Goal: Task Accomplishment & Management: Use online tool/utility

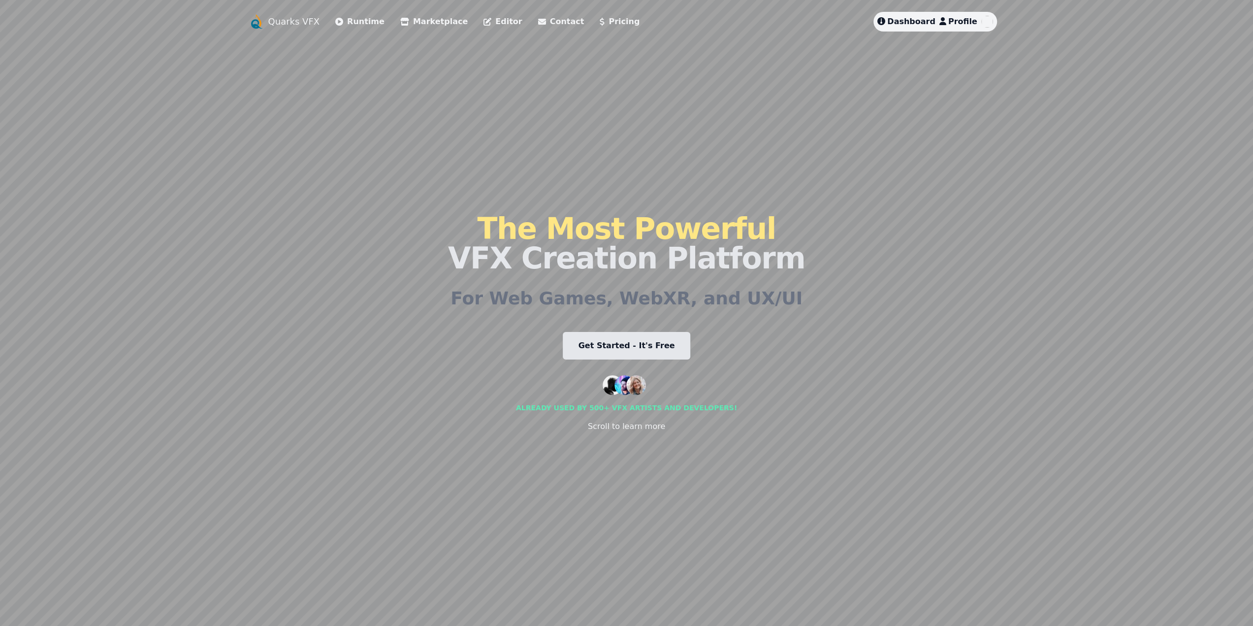
click at [920, 23] on span "Dashboard" at bounding box center [911, 21] width 48 height 9
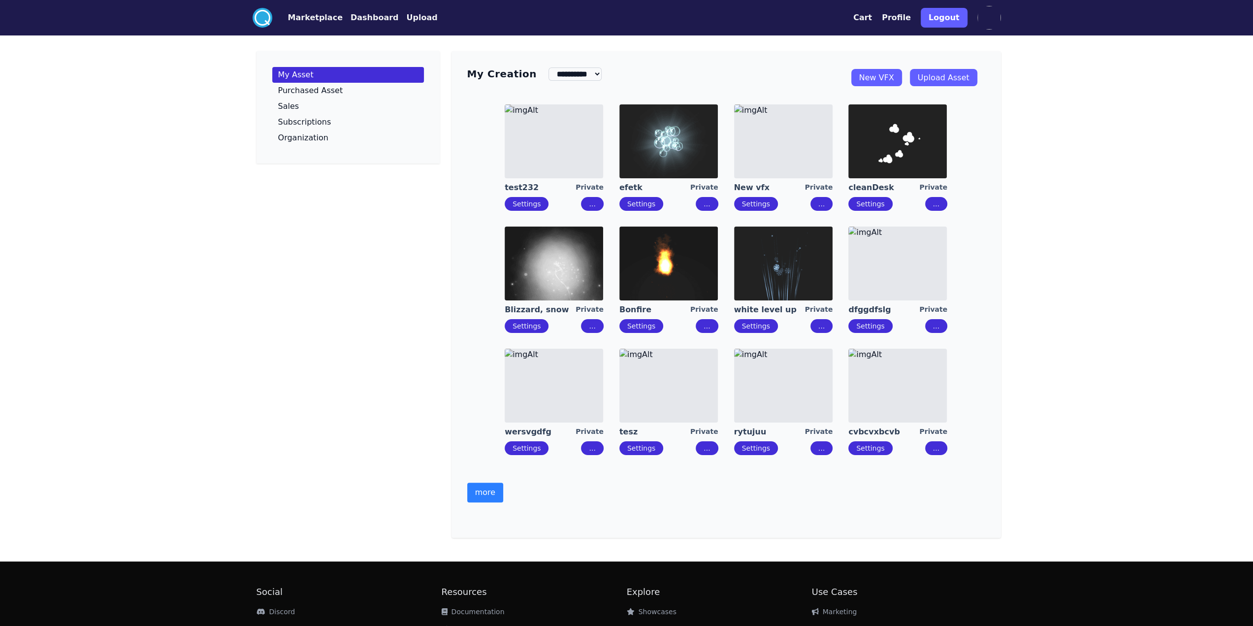
click at [482, 497] on button "more" at bounding box center [485, 492] width 36 height 20
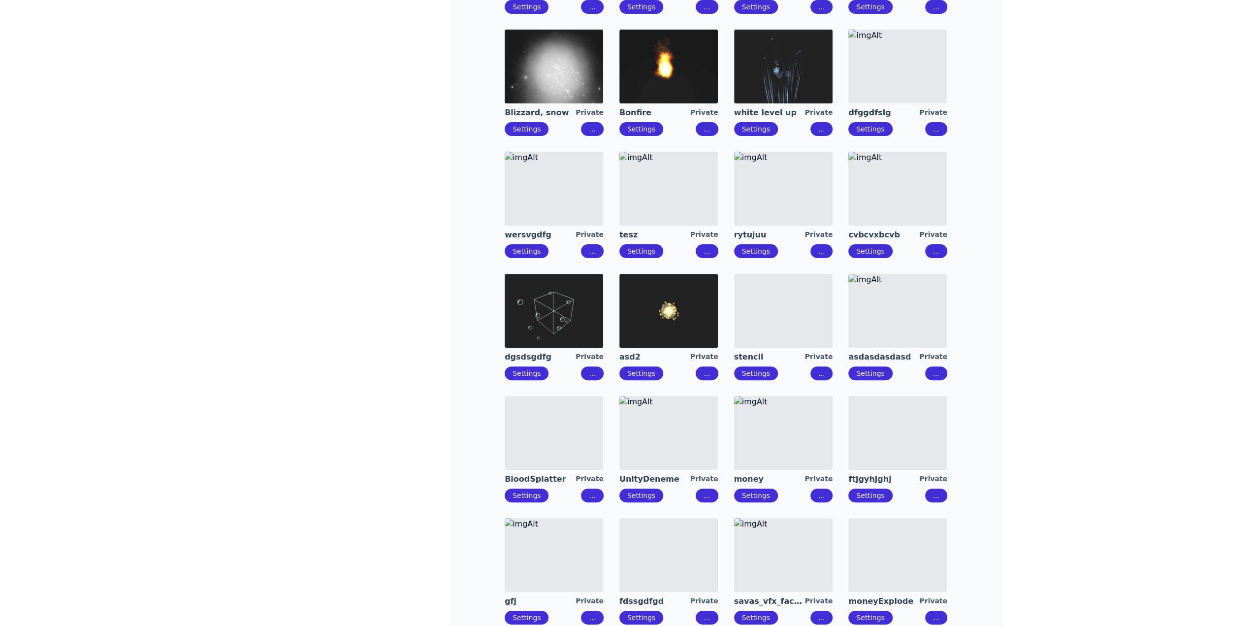
scroll to position [394, 0]
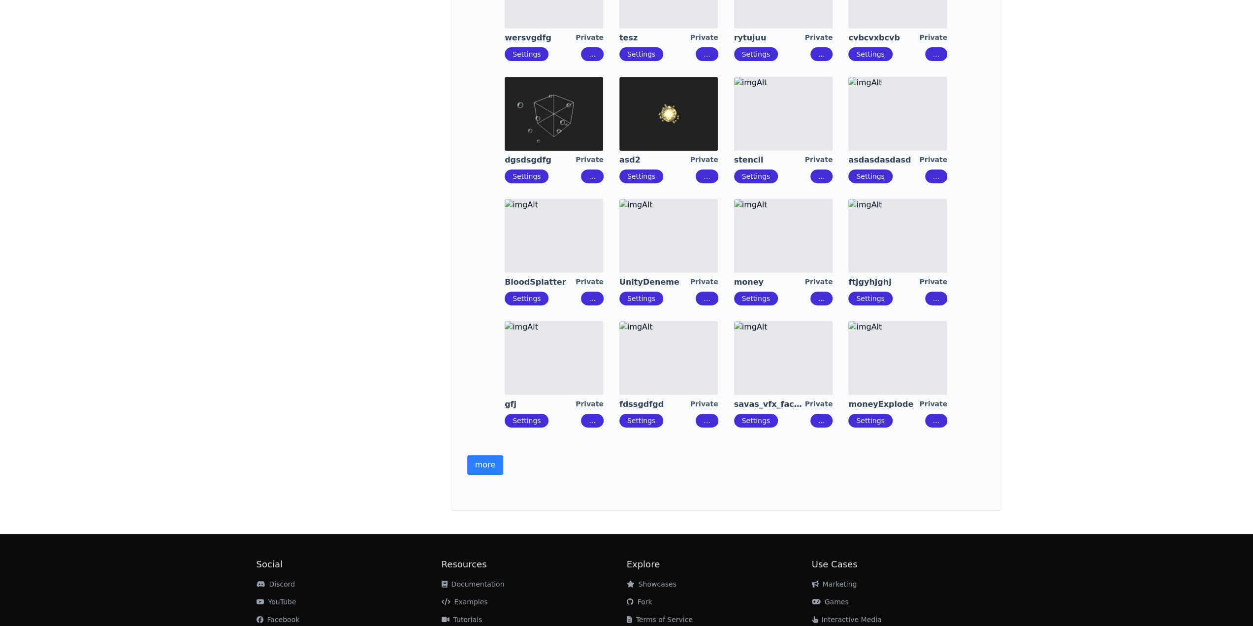
click at [478, 470] on button "more" at bounding box center [485, 465] width 36 height 20
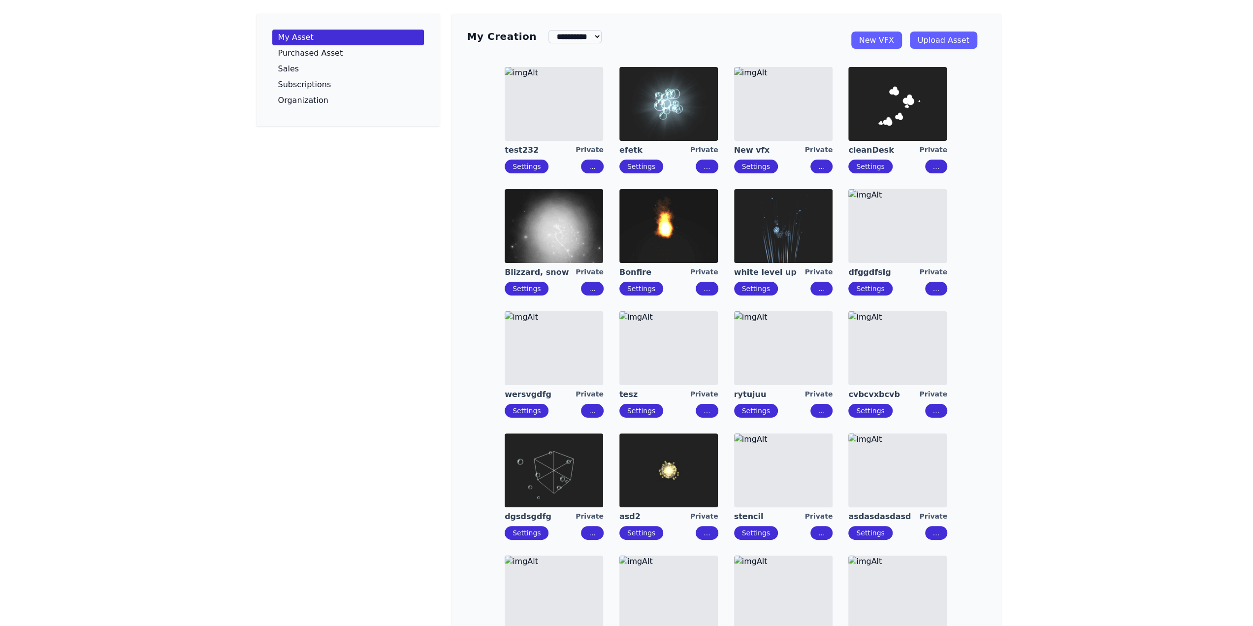
scroll to position [0, 0]
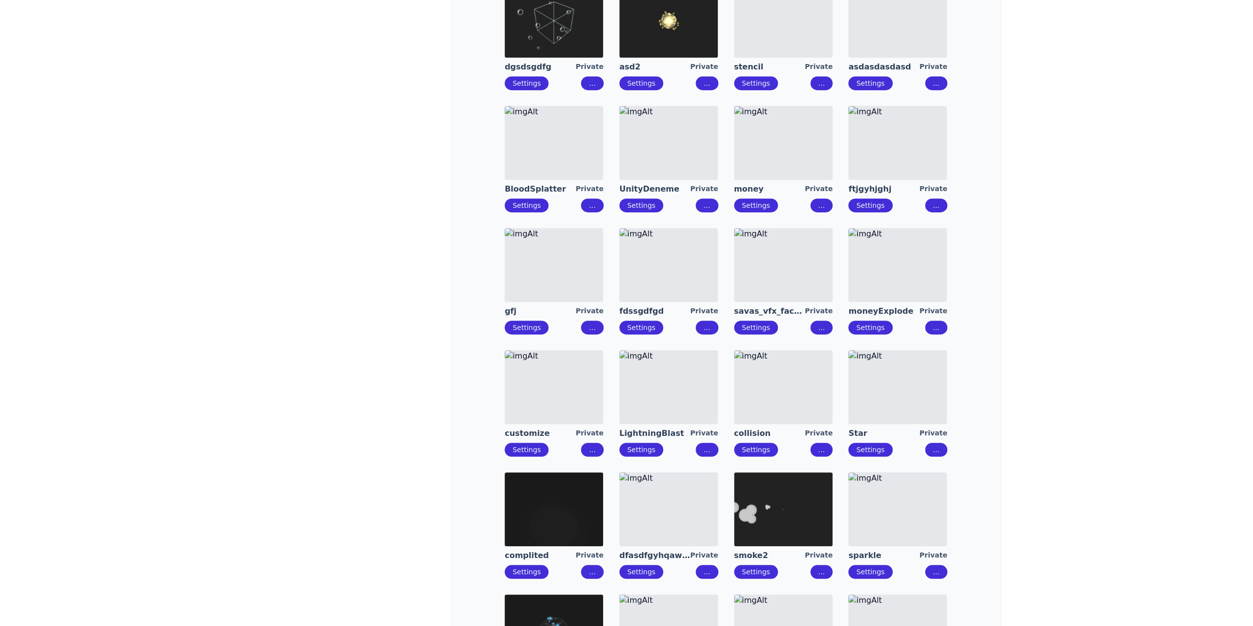
click at [794, 278] on img at bounding box center [783, 265] width 98 height 74
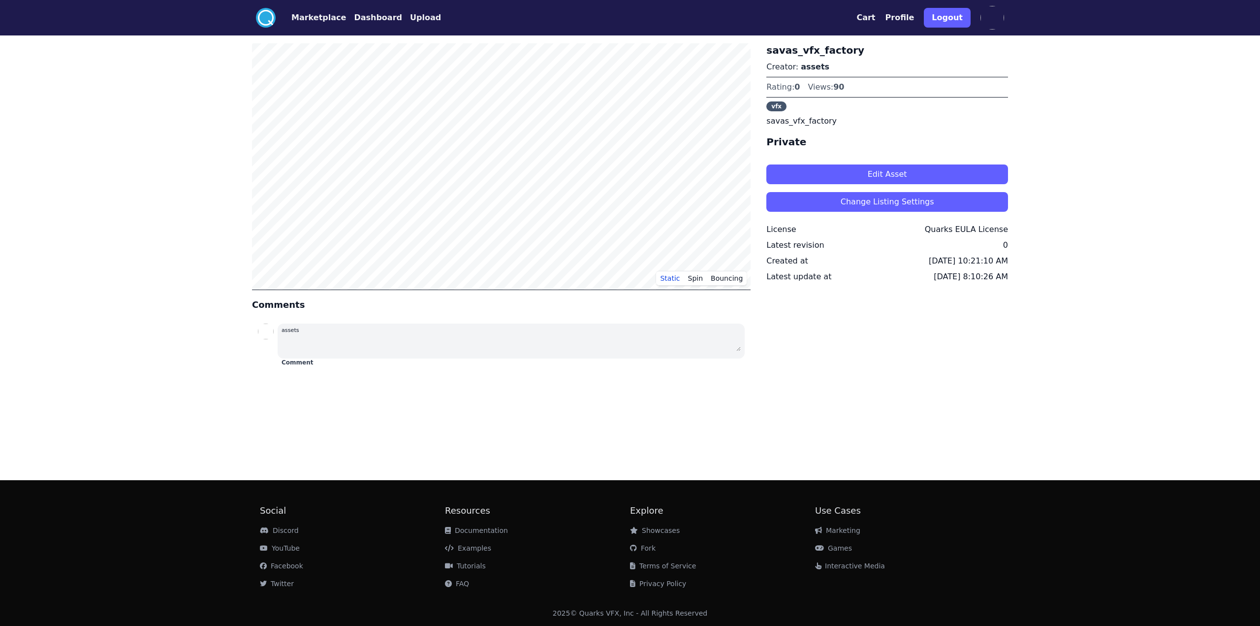
click at [844, 172] on button "Edit Asset" at bounding box center [887, 174] width 242 height 20
